Goal: Complete application form

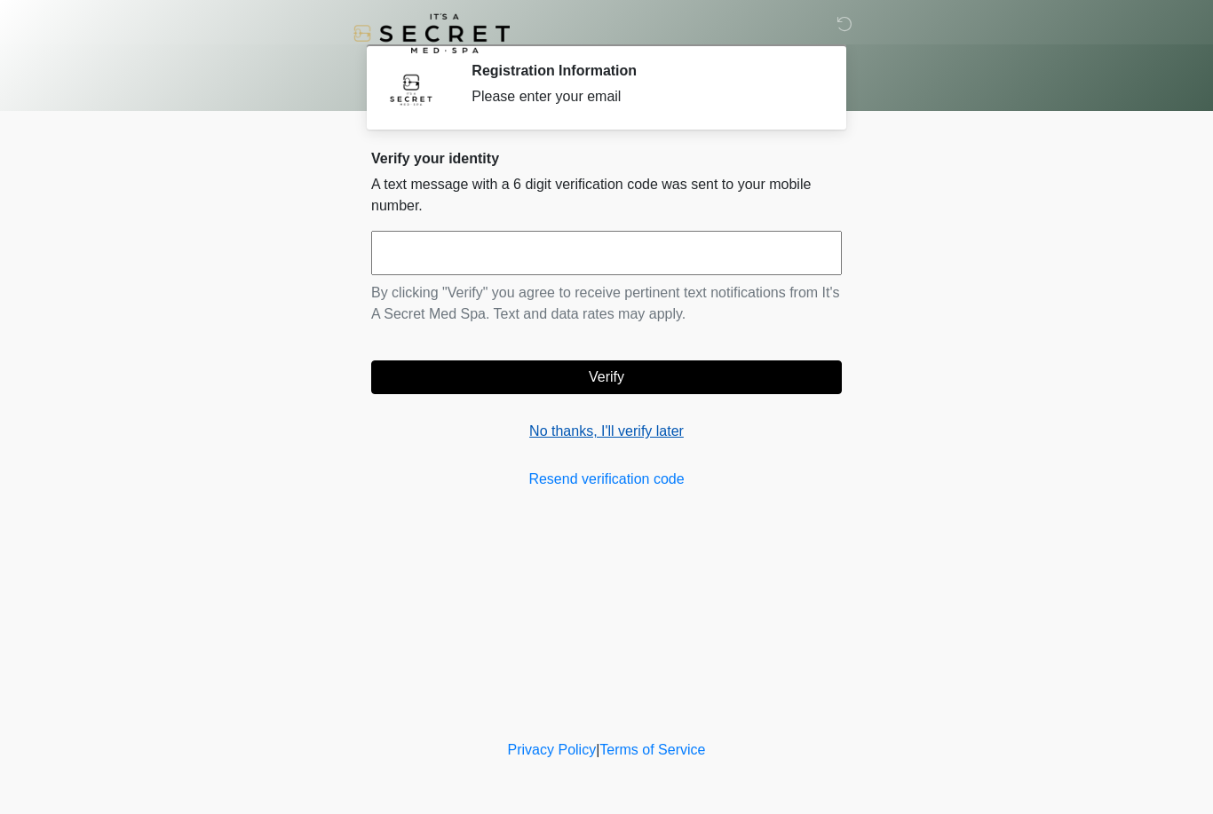
click at [606, 436] on link "No thanks, I'll verify later" at bounding box center [606, 431] width 471 height 21
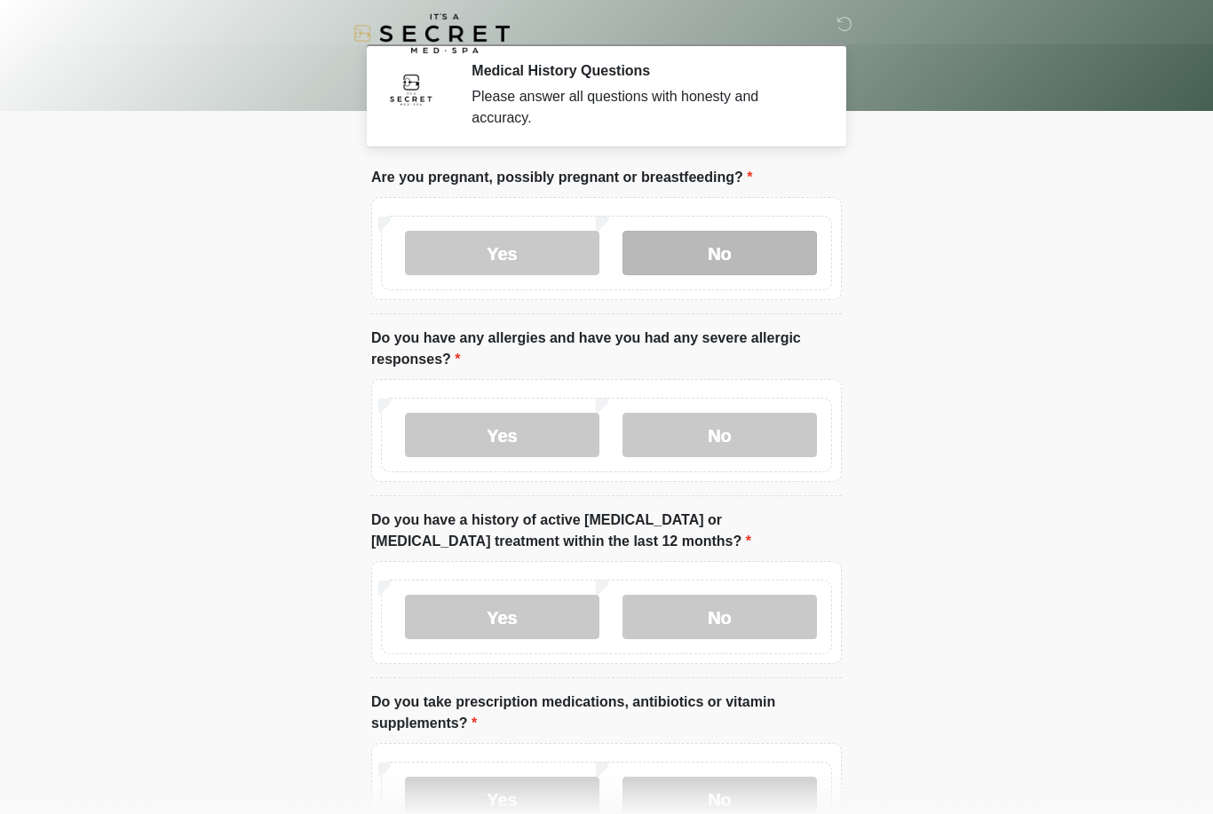
click at [734, 245] on label "No" at bounding box center [719, 253] width 194 height 44
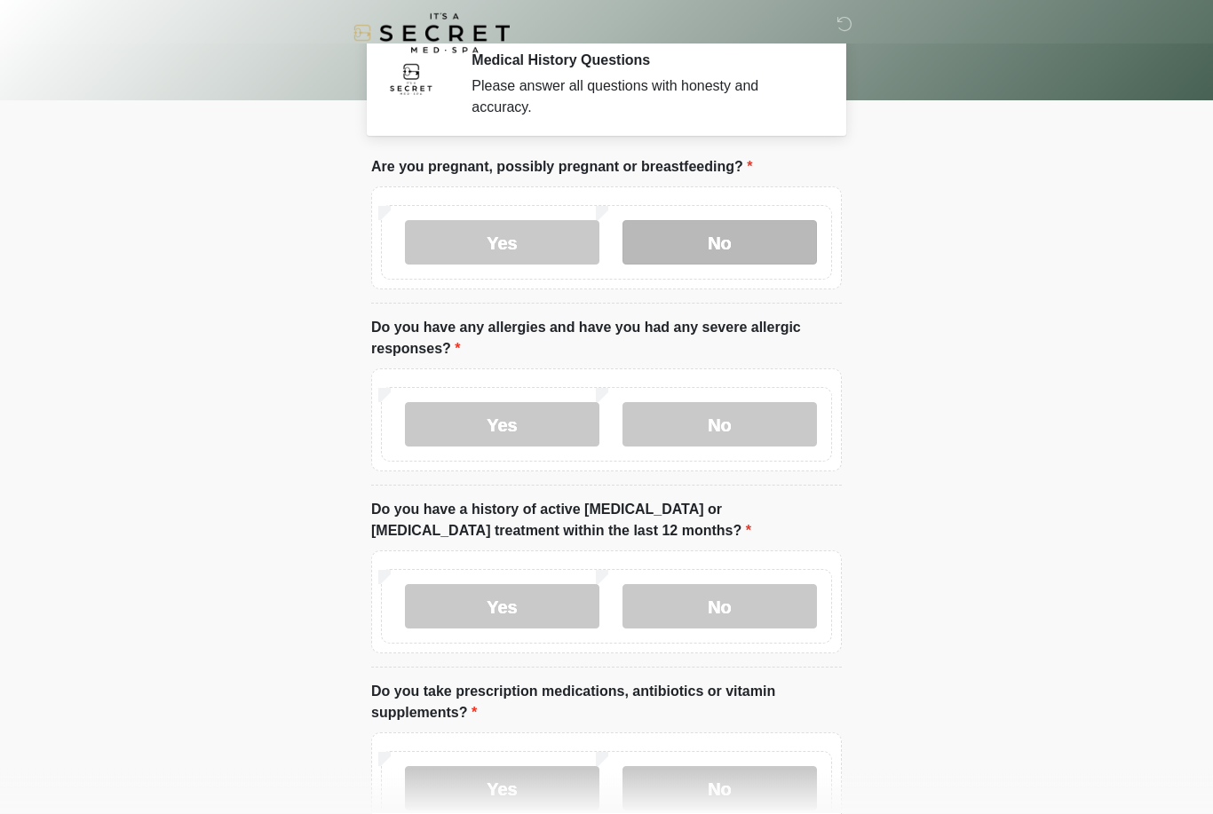
scroll to position [11, 0]
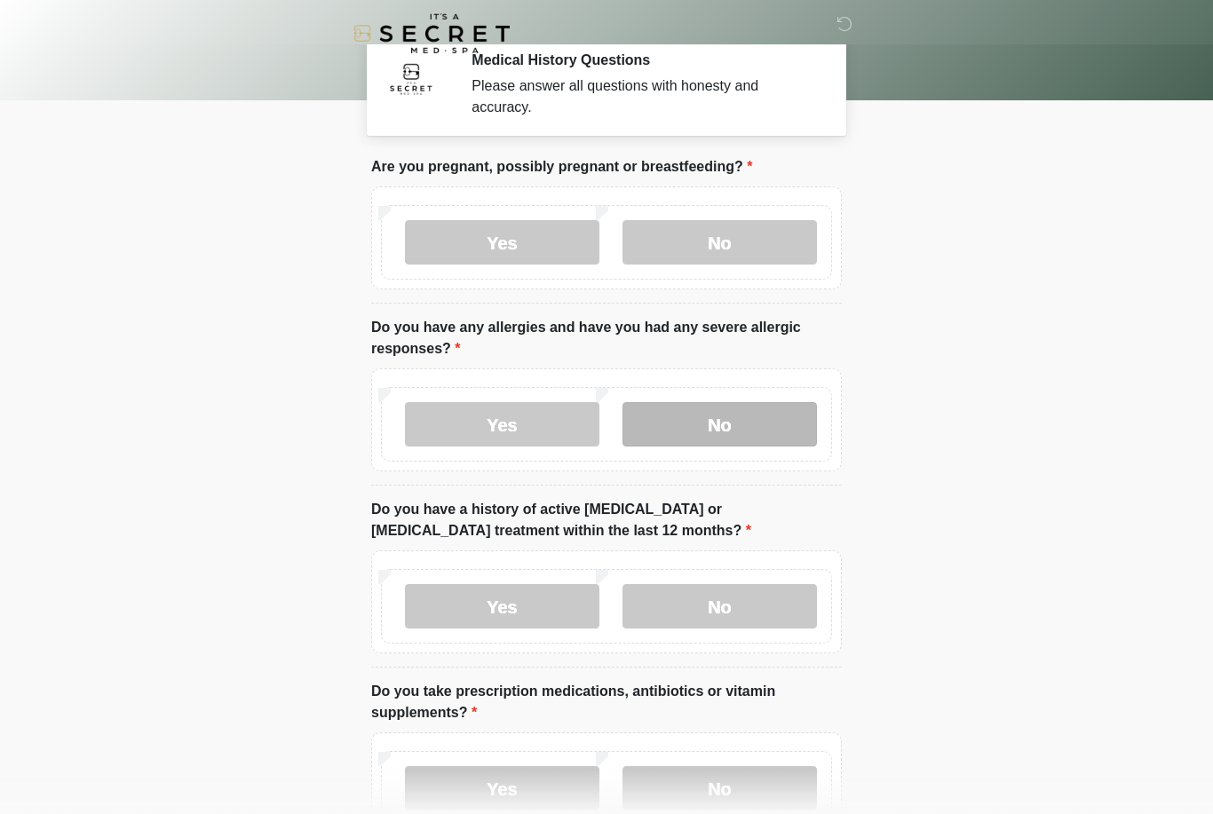
click at [727, 411] on label "No" at bounding box center [719, 424] width 194 height 44
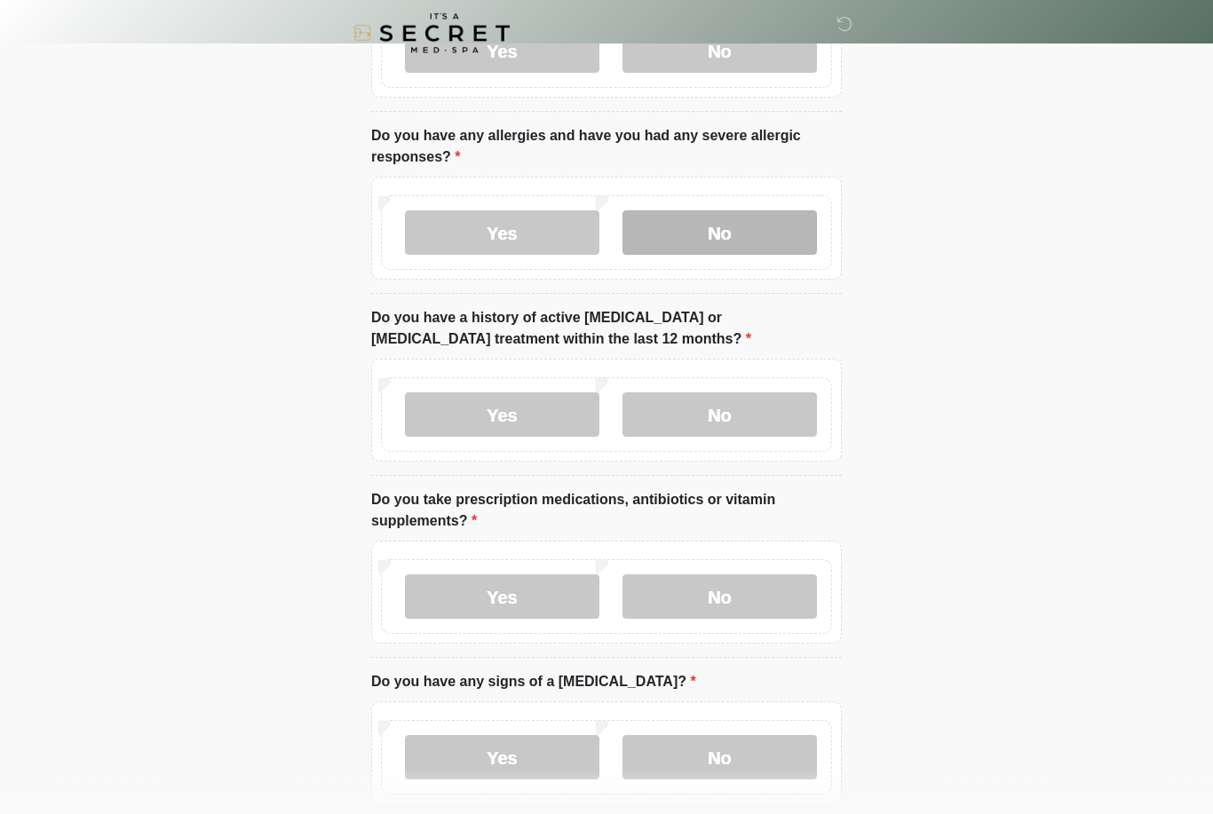
scroll to position [205, 0]
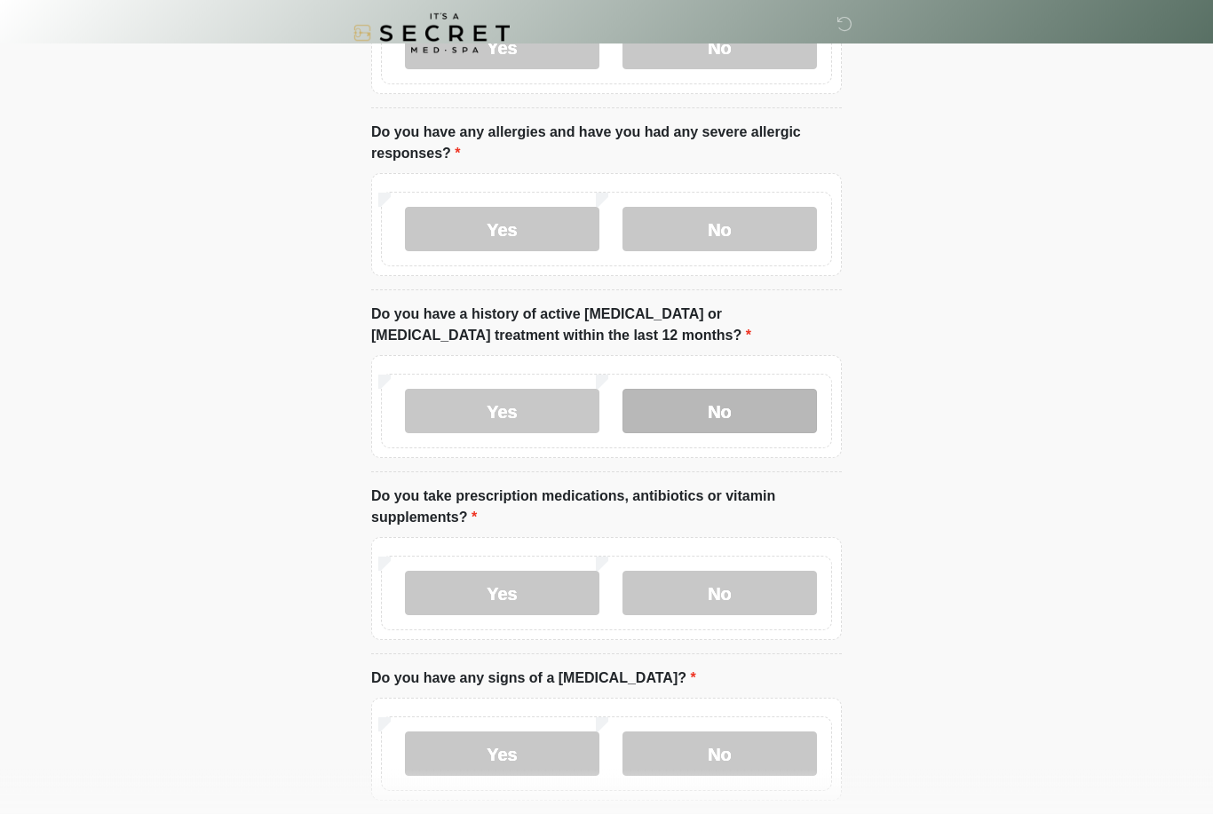
click at [762, 409] on label "No" at bounding box center [719, 412] width 194 height 44
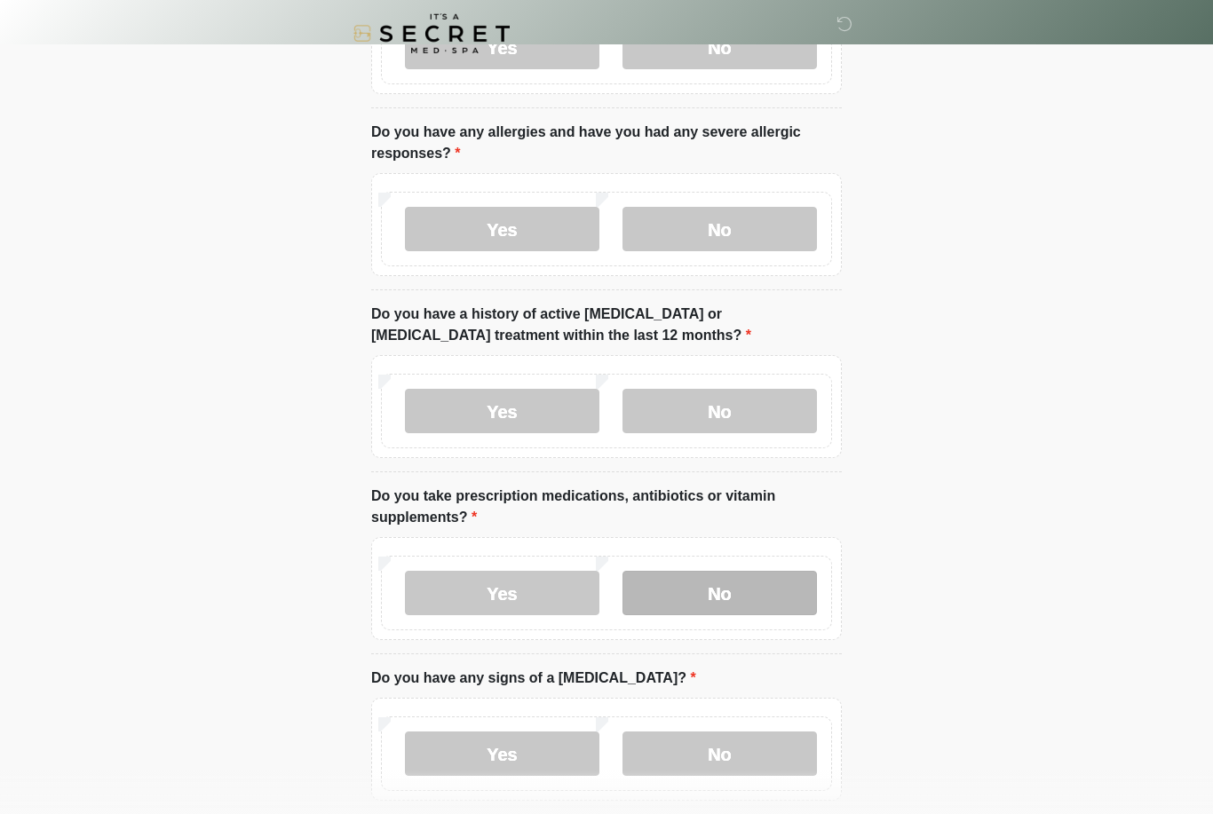
click at [749, 603] on label "No" at bounding box center [719, 593] width 194 height 44
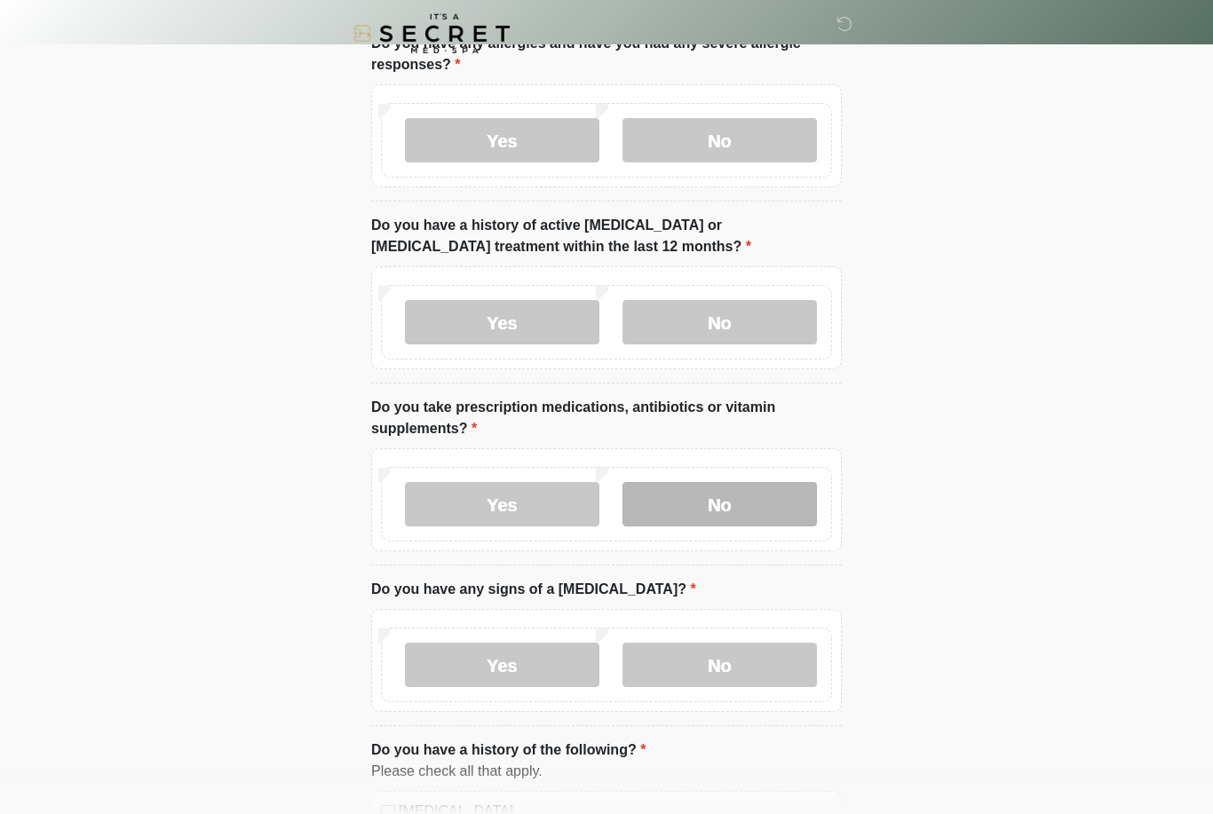
scroll to position [354, 0]
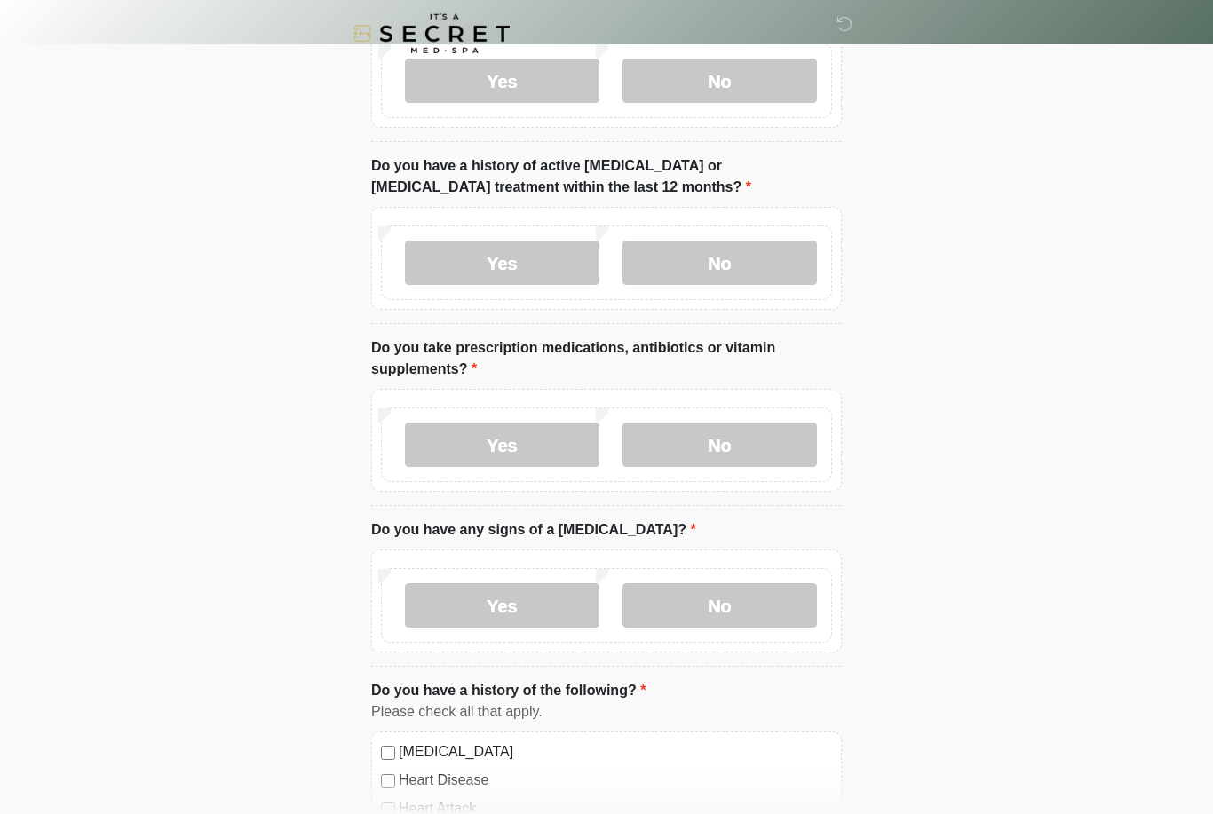
click at [737, 638] on div "Yes No" at bounding box center [606, 605] width 451 height 75
click at [767, 608] on label "No" at bounding box center [719, 605] width 194 height 44
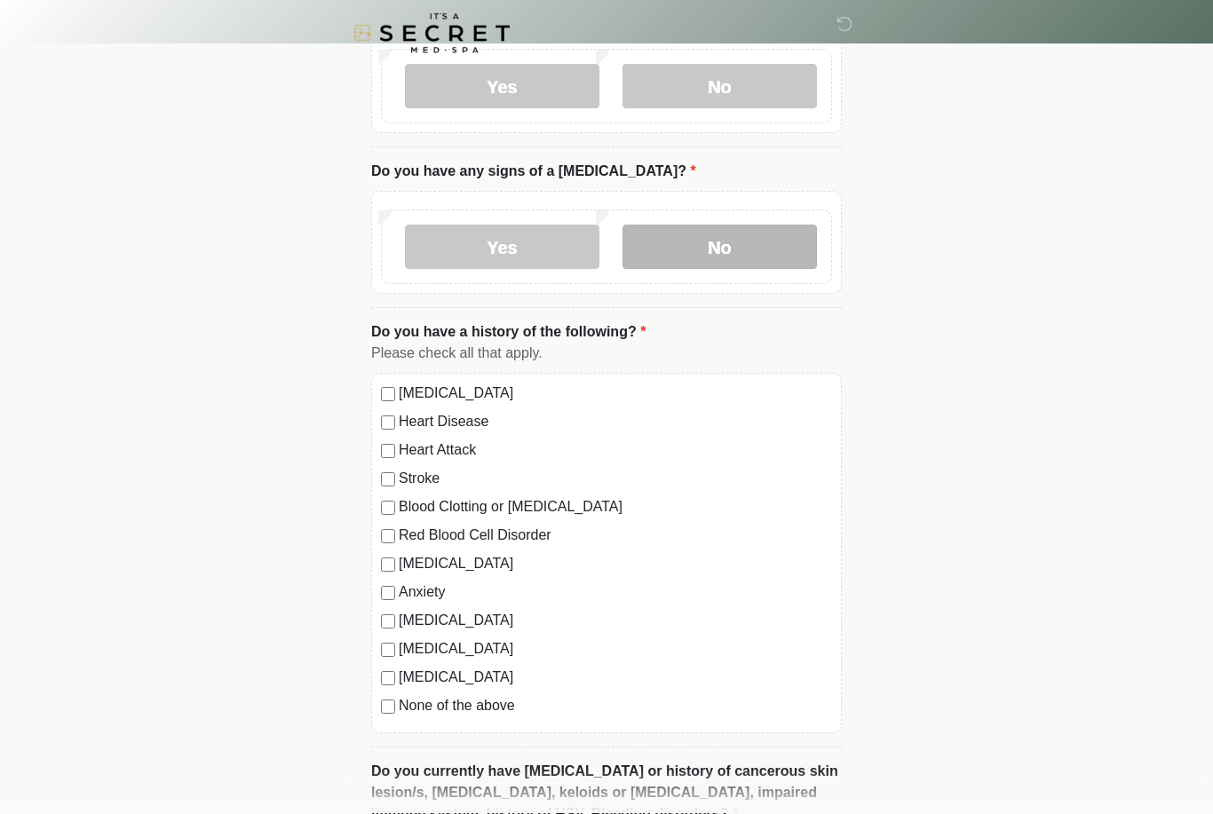
scroll to position [713, 0]
click at [496, 714] on label "None of the above" at bounding box center [615, 705] width 433 height 21
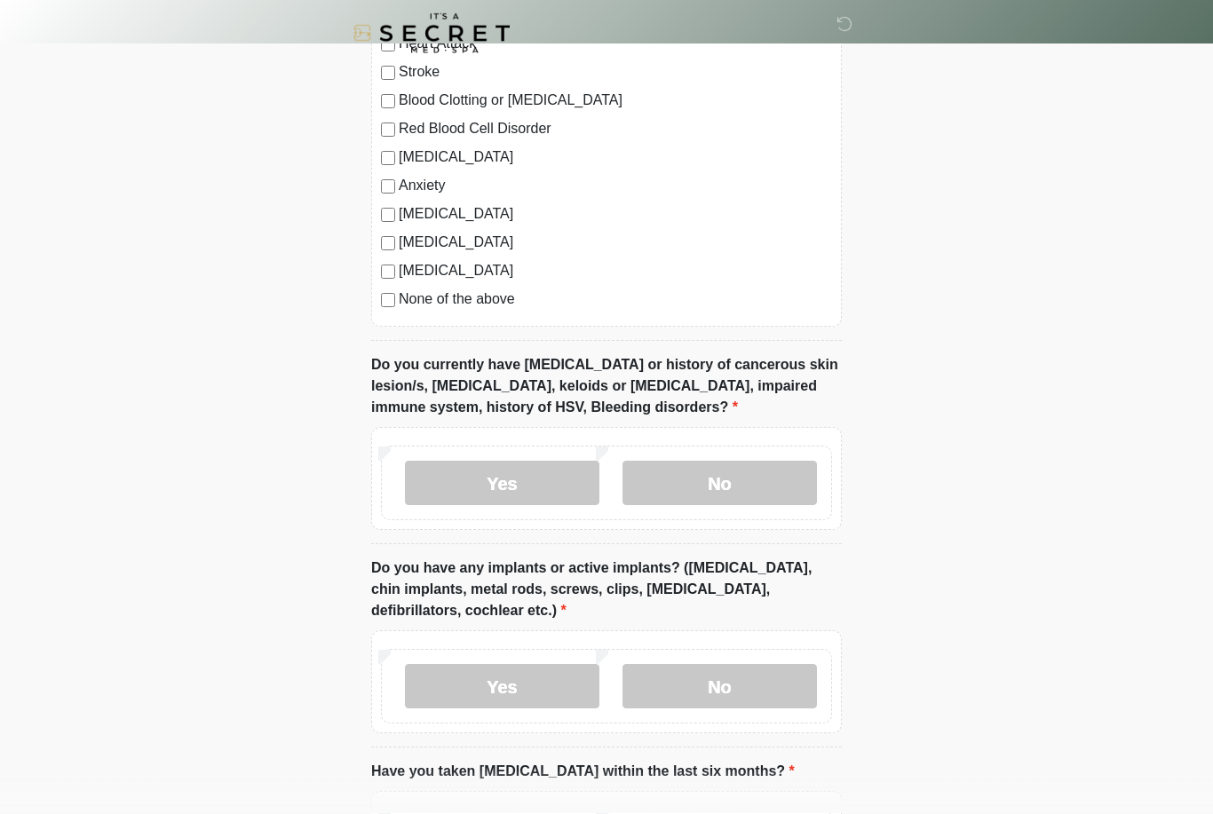
scroll to position [1115, 0]
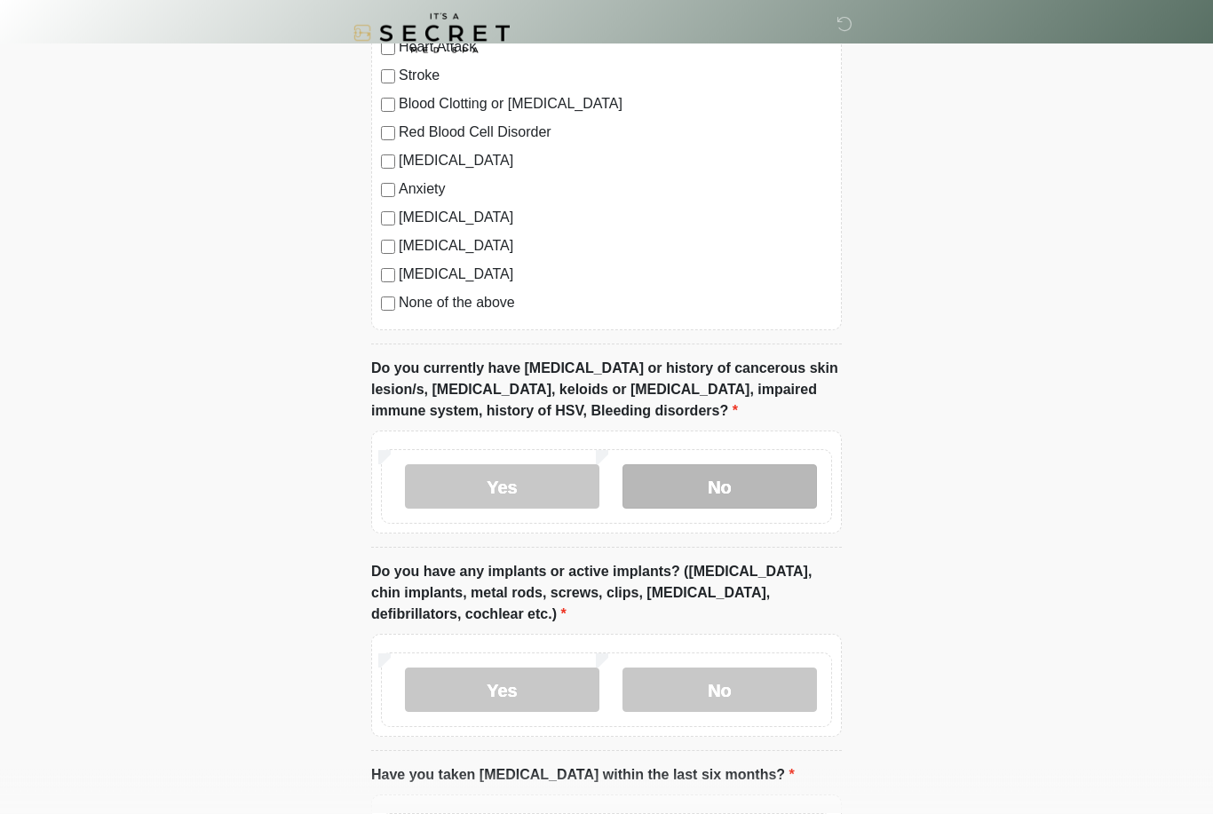
click at [747, 480] on label "No" at bounding box center [719, 487] width 194 height 44
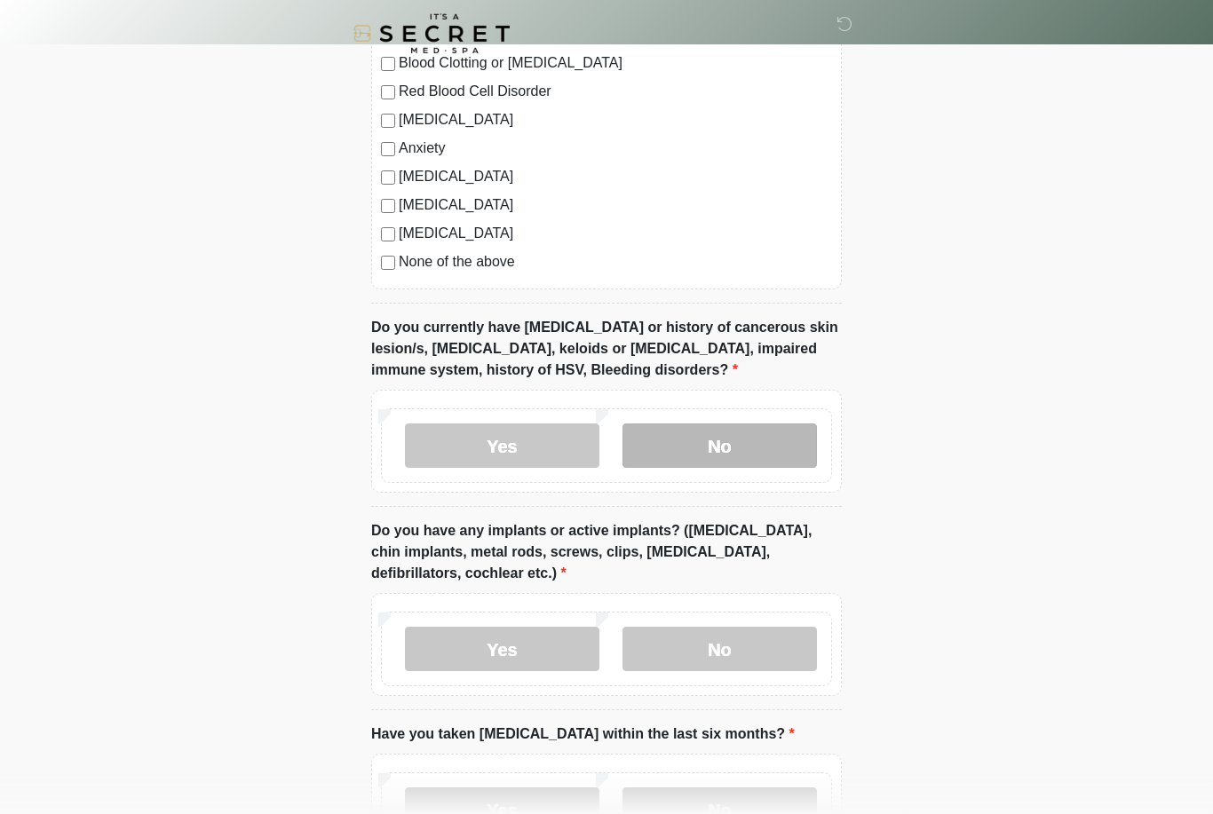
scroll to position [1297, 0]
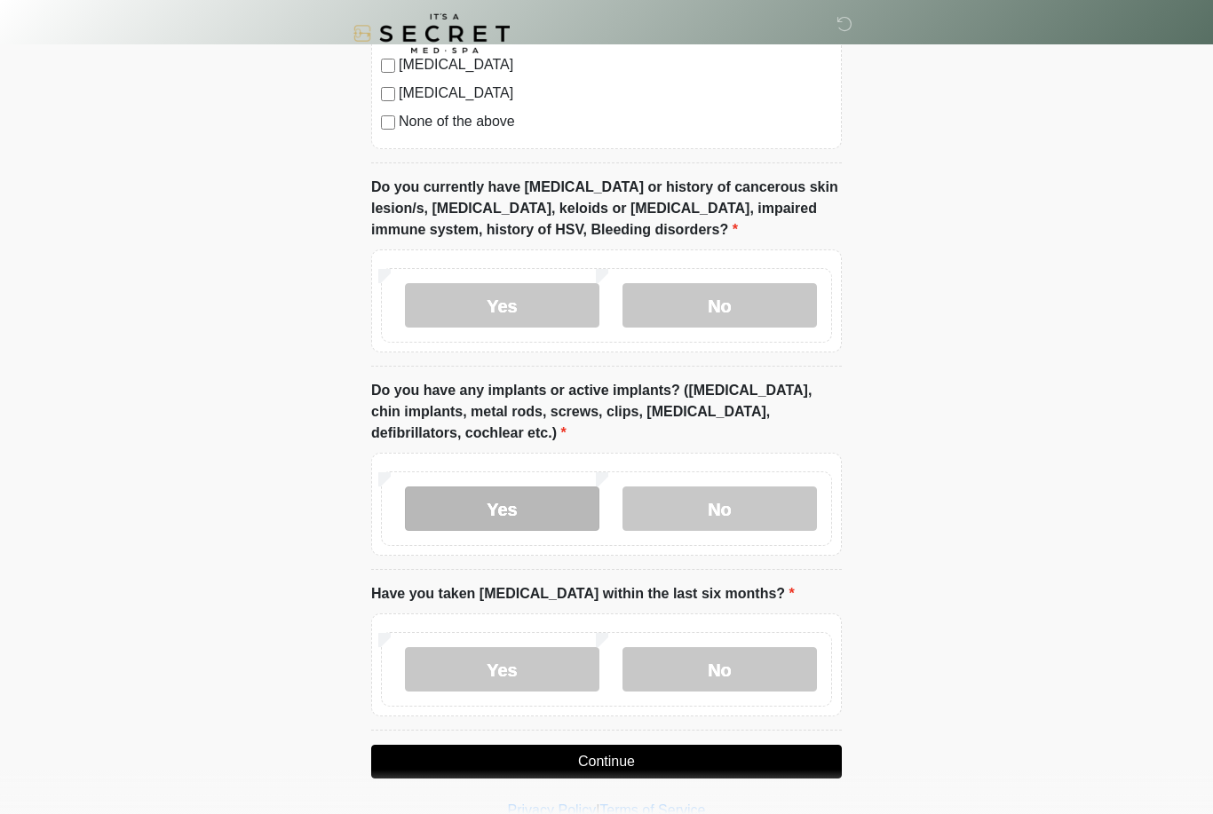
click at [521, 510] on label "Yes" at bounding box center [502, 509] width 194 height 44
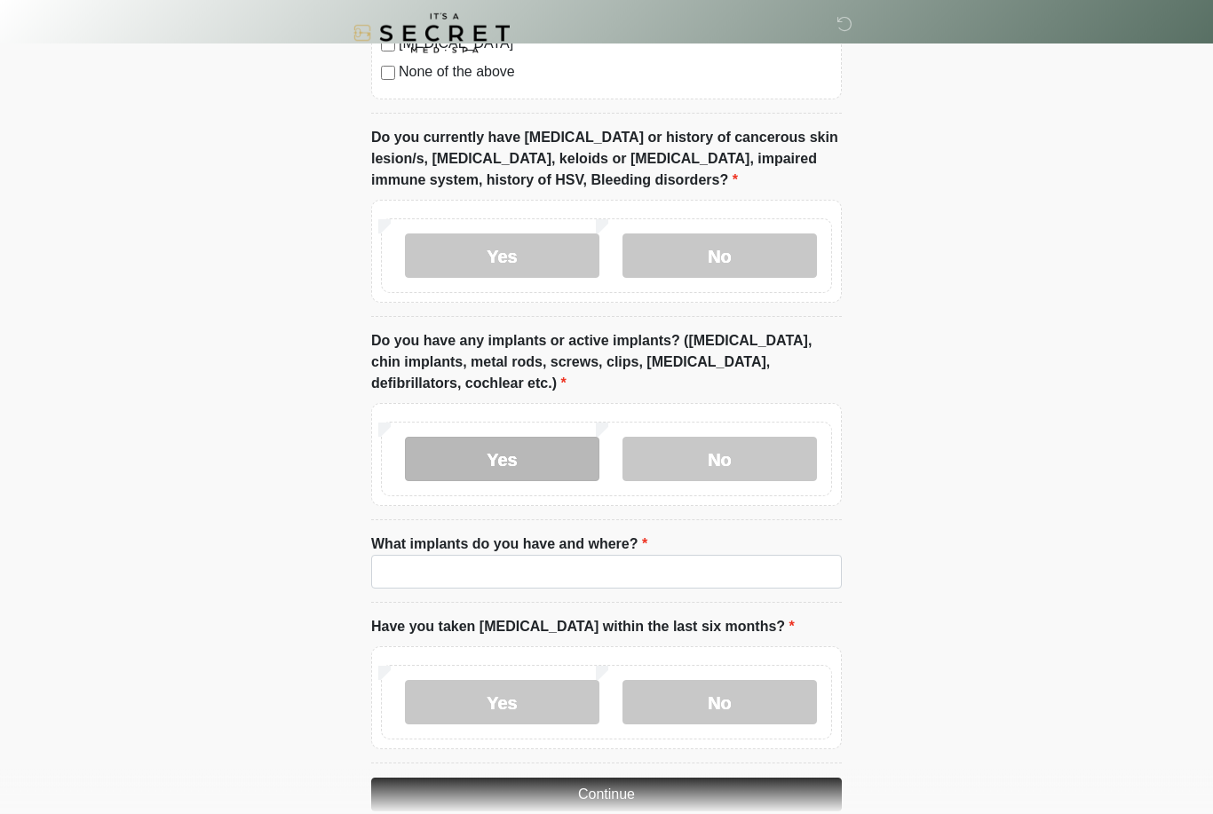
scroll to position [1379, 0]
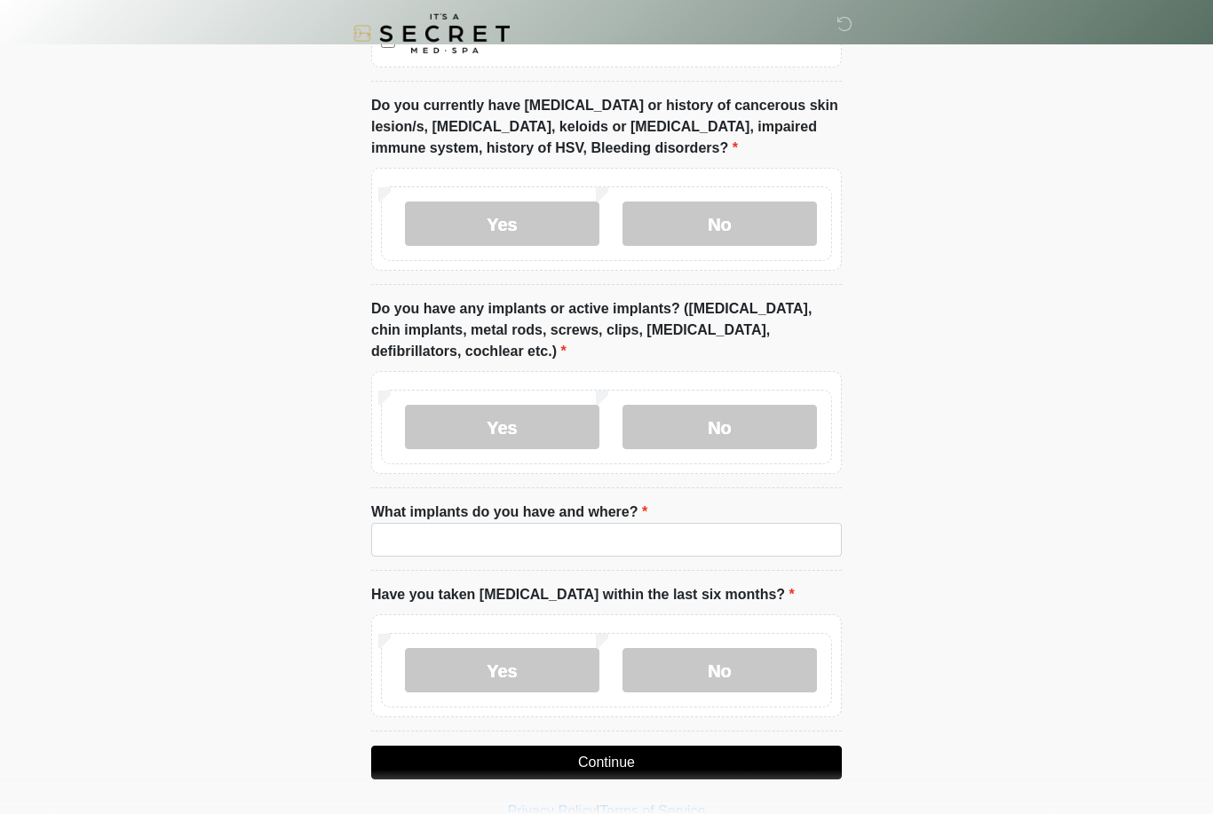
click at [741, 564] on li "What implants do you have and where? What implants do you have and where?" at bounding box center [606, 536] width 471 height 69
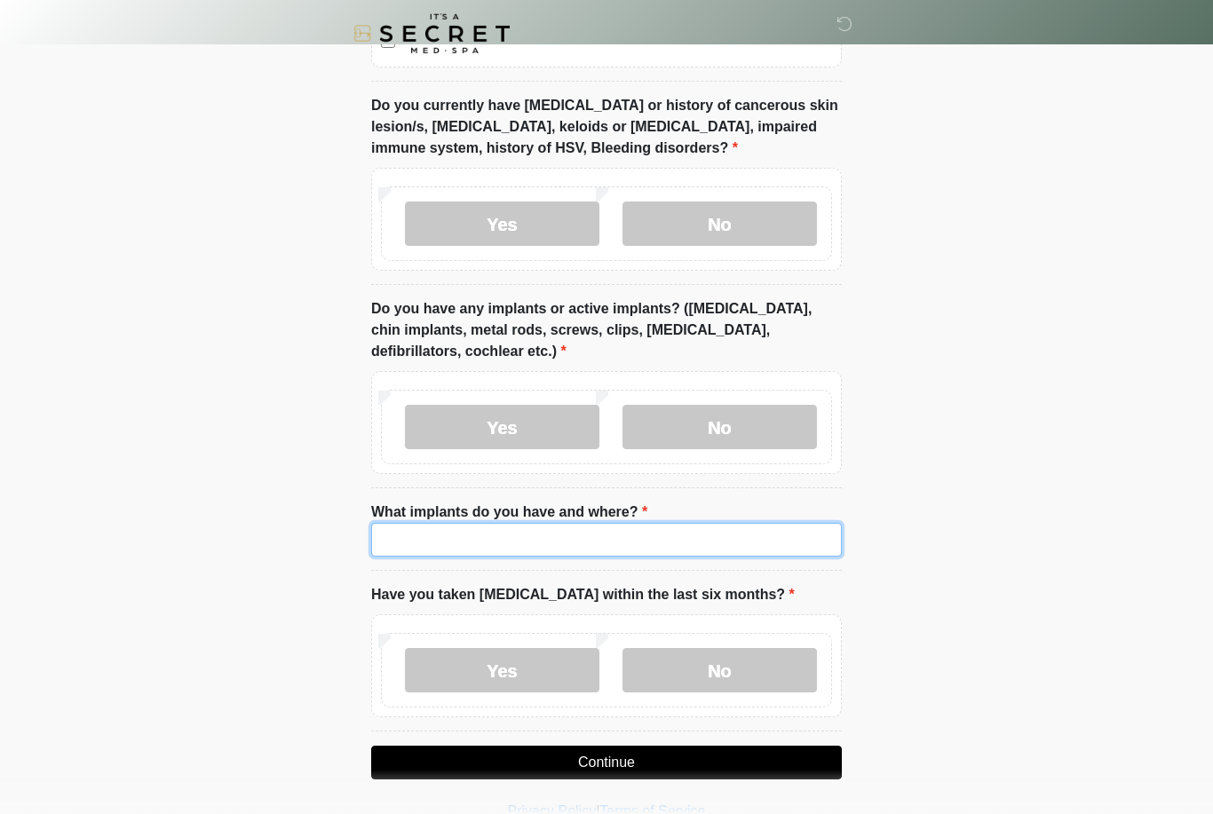
click at [747, 549] on input "What implants do you have and where?" at bounding box center [606, 540] width 471 height 34
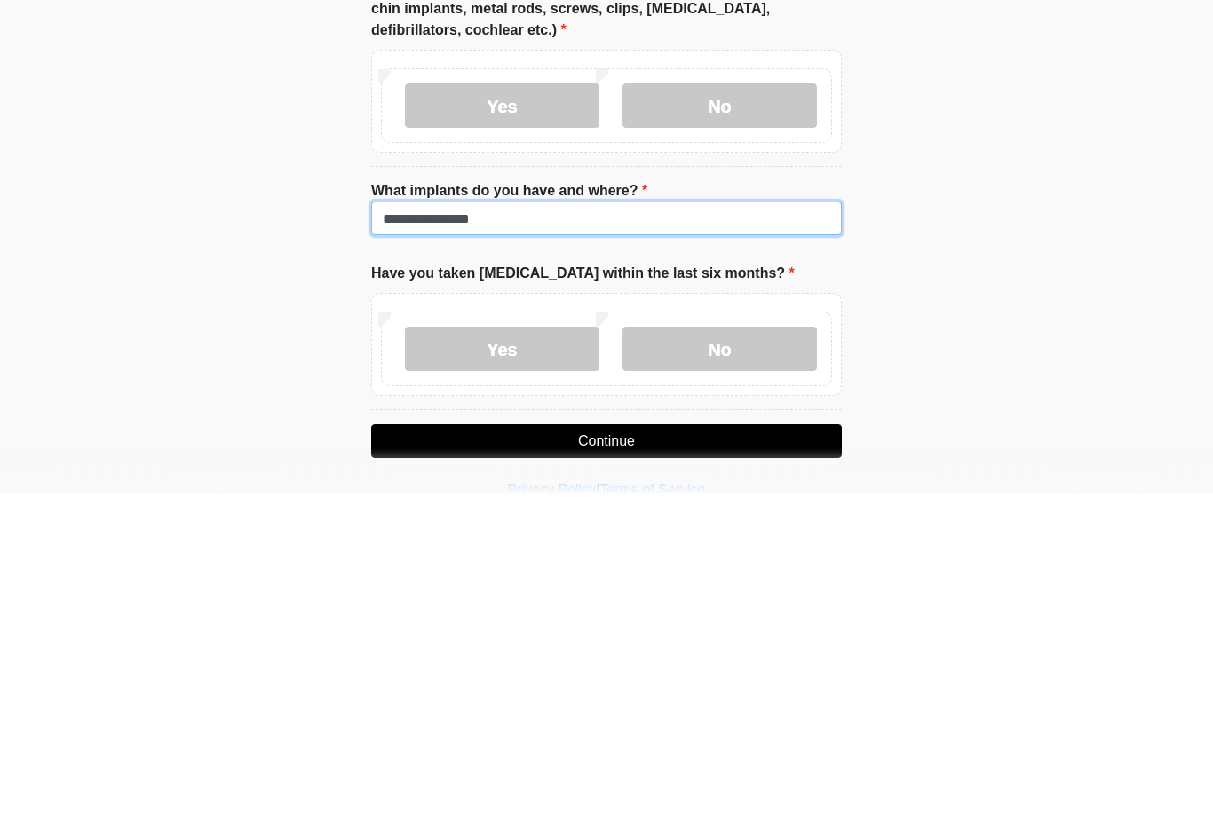
click at [386, 523] on input "**********" at bounding box center [606, 540] width 471 height 34
click at [715, 523] on input "**********" at bounding box center [606, 540] width 471 height 34
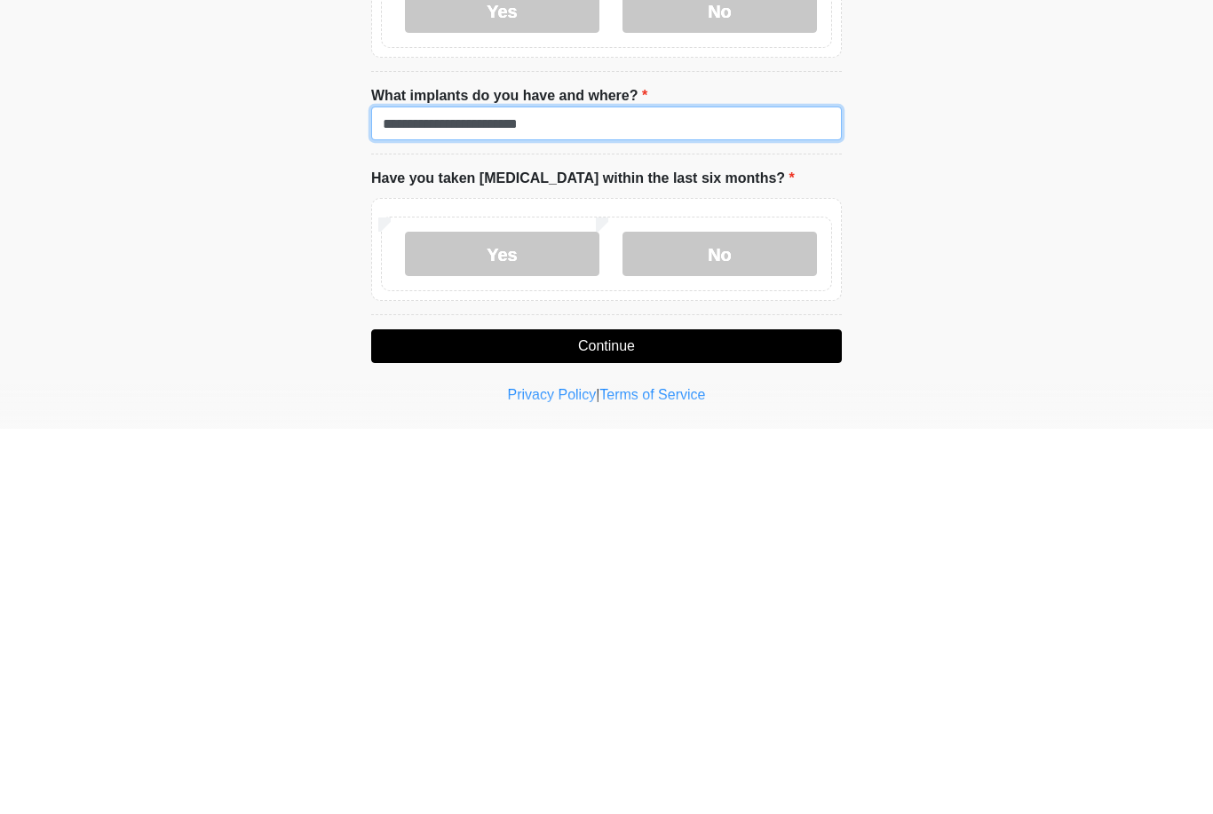
scroll to position [1410, 0]
type input "**********"
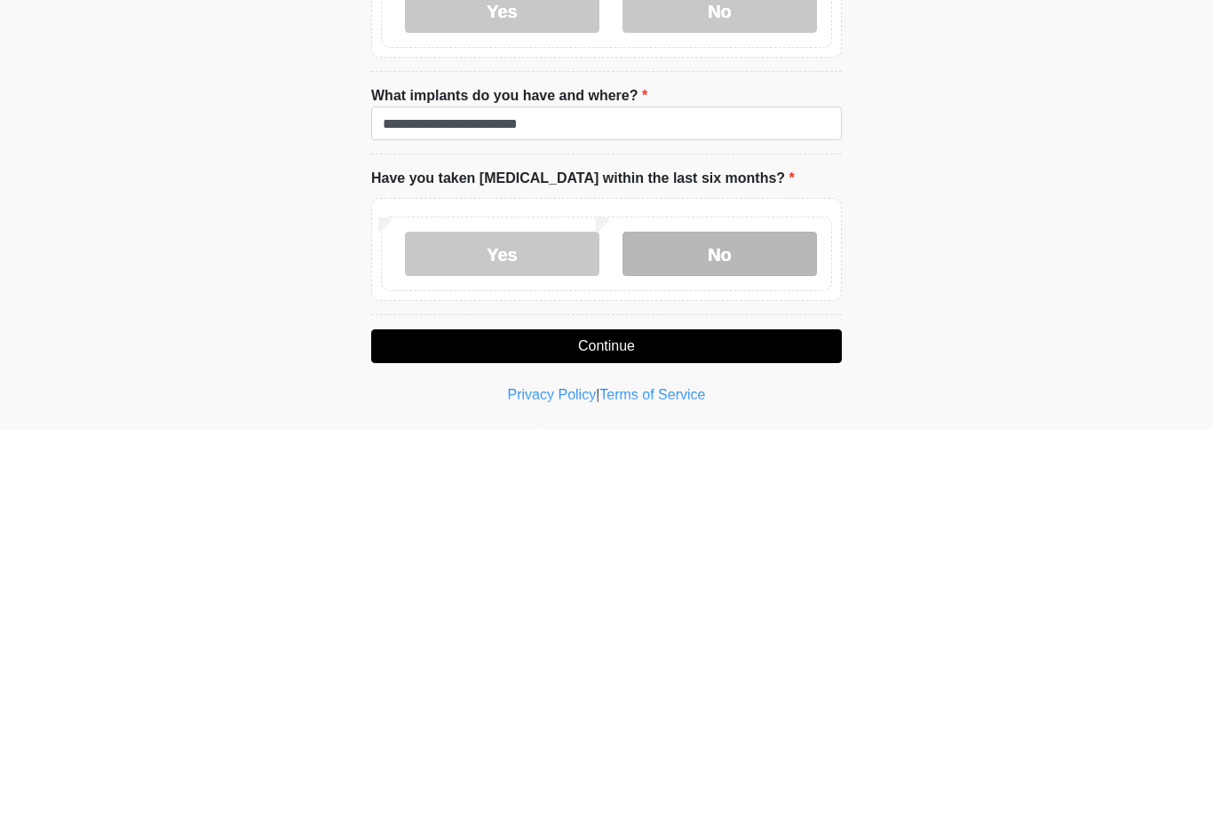
click at [724, 617] on label "No" at bounding box center [719, 639] width 194 height 44
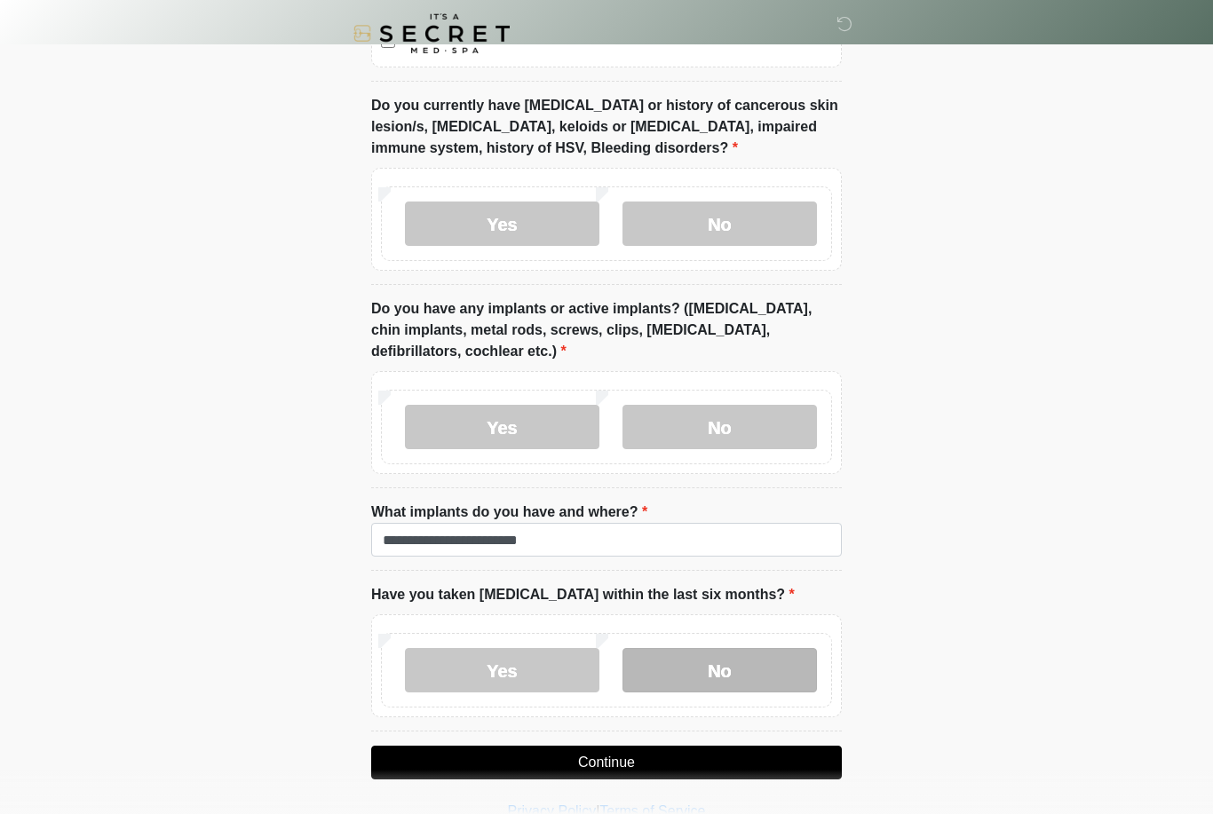
click at [708, 757] on button "Continue" at bounding box center [606, 763] width 471 height 34
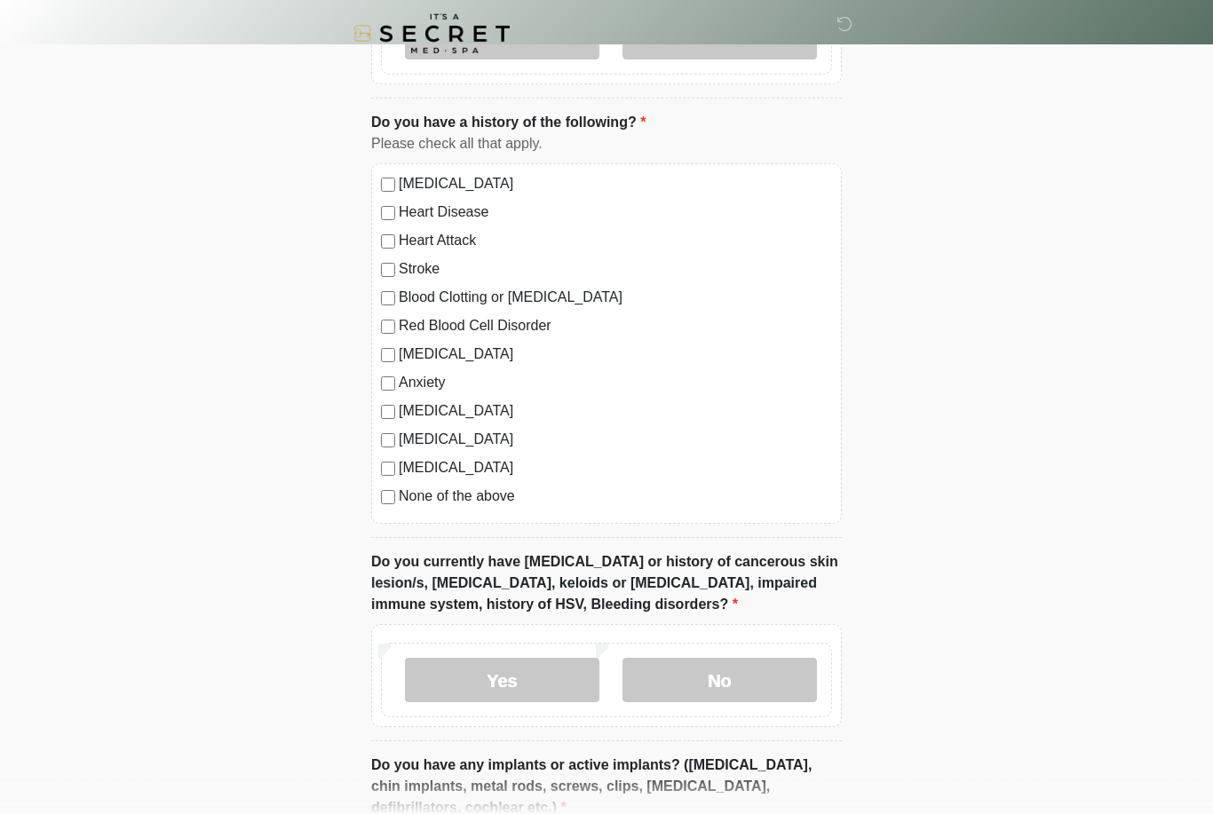
scroll to position [0, 0]
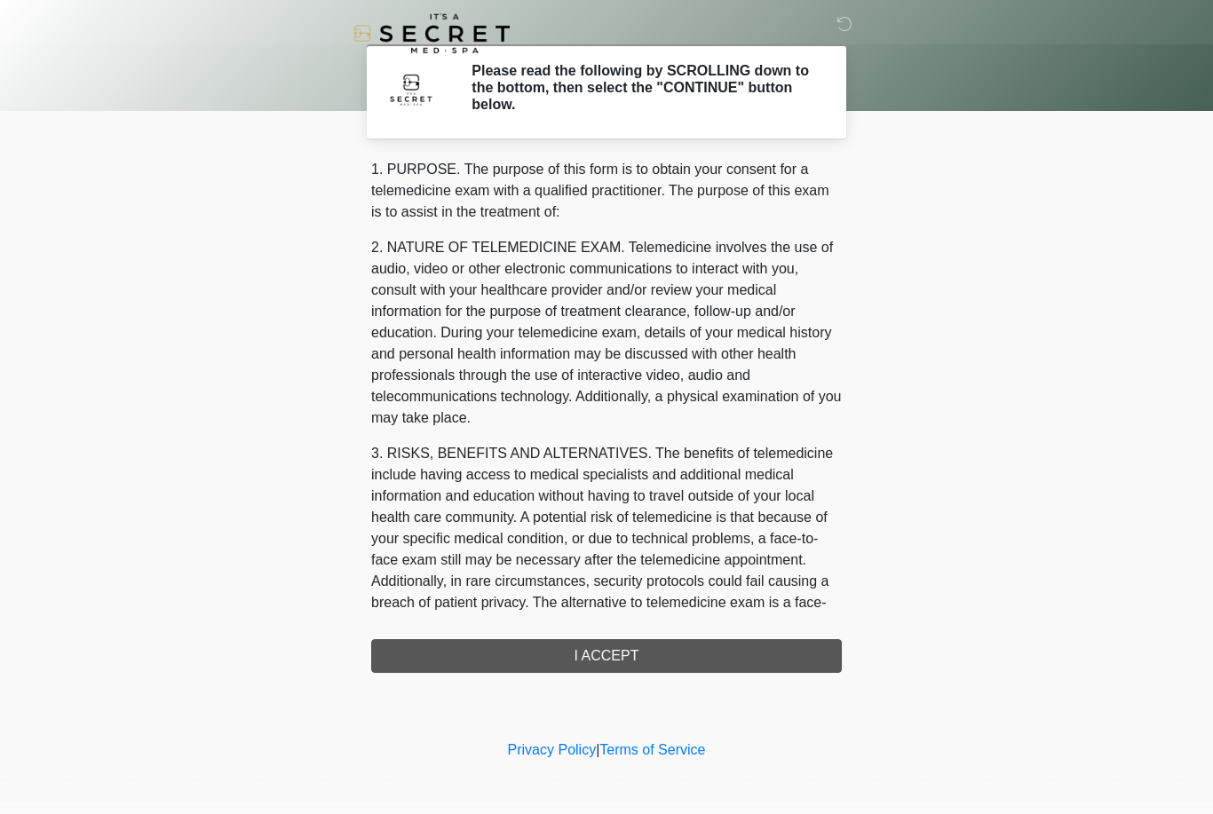
click at [791, 664] on div "1. PURPOSE. The purpose of this form is to obtain your consent for a telemedici…" at bounding box center [606, 416] width 471 height 514
click at [726, 660] on div "1. PURPOSE. The purpose of this form is to obtain your consent for a telemedici…" at bounding box center [606, 416] width 471 height 514
click at [588, 654] on div "1. PURPOSE. The purpose of this form is to obtain your consent for a telemedici…" at bounding box center [606, 416] width 471 height 514
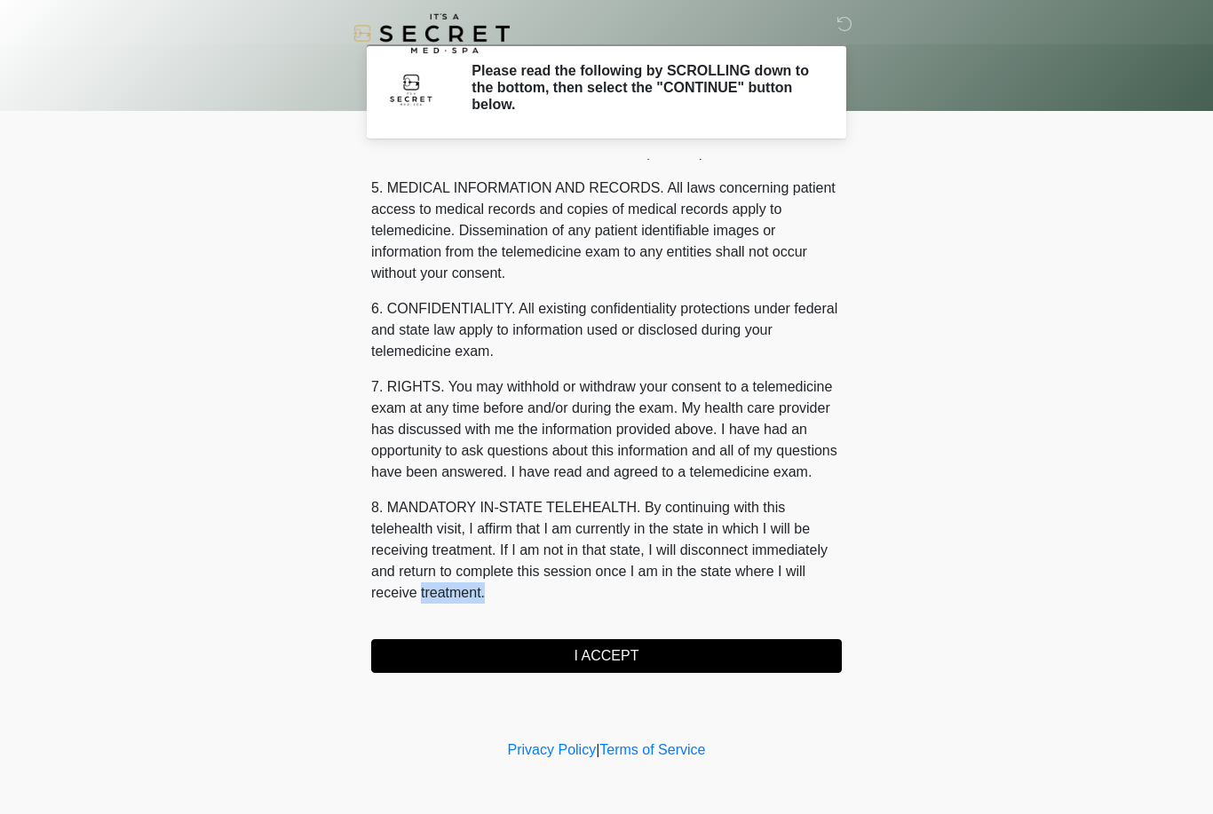
scroll to position [571, 0]
click at [638, 659] on button "I ACCEPT" at bounding box center [606, 656] width 471 height 34
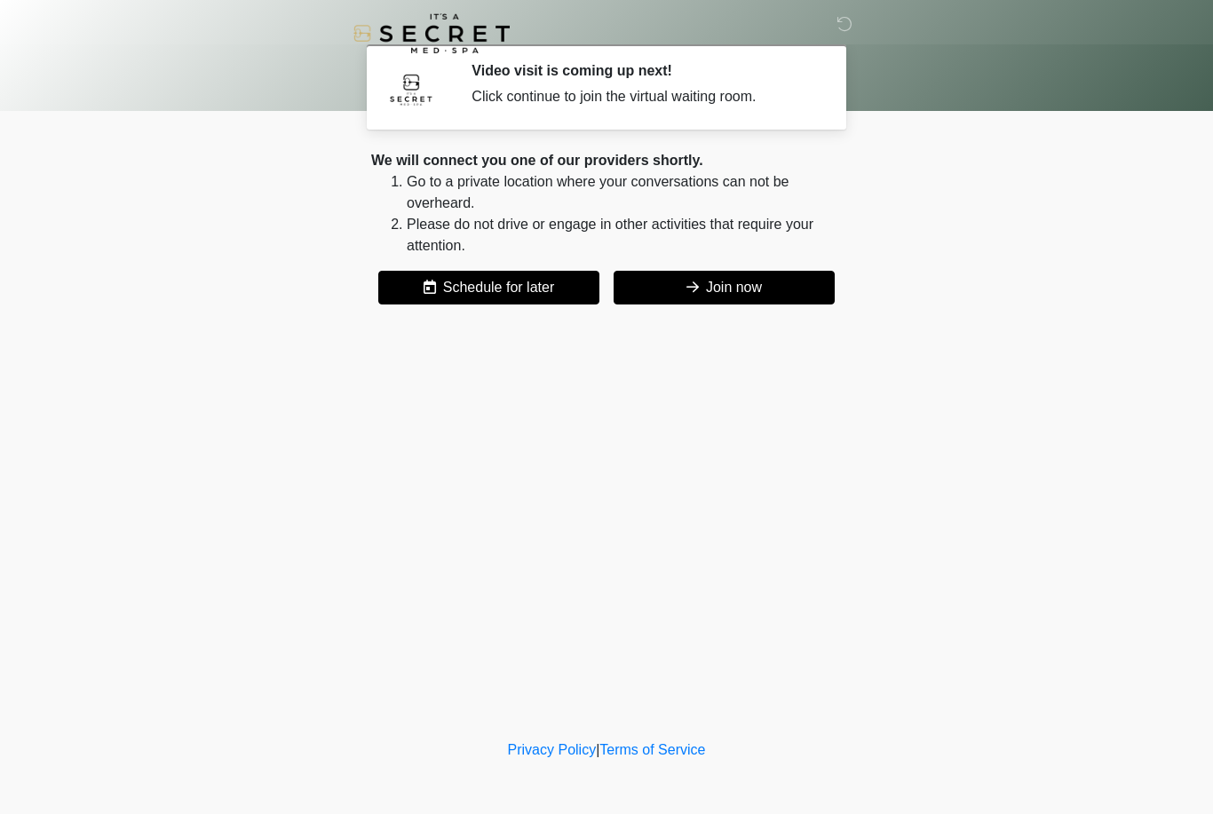
click at [747, 292] on button "Join now" at bounding box center [724, 288] width 221 height 34
click at [742, 298] on button "Join now" at bounding box center [724, 288] width 221 height 34
